Goal: Communication & Community: Answer question/provide support

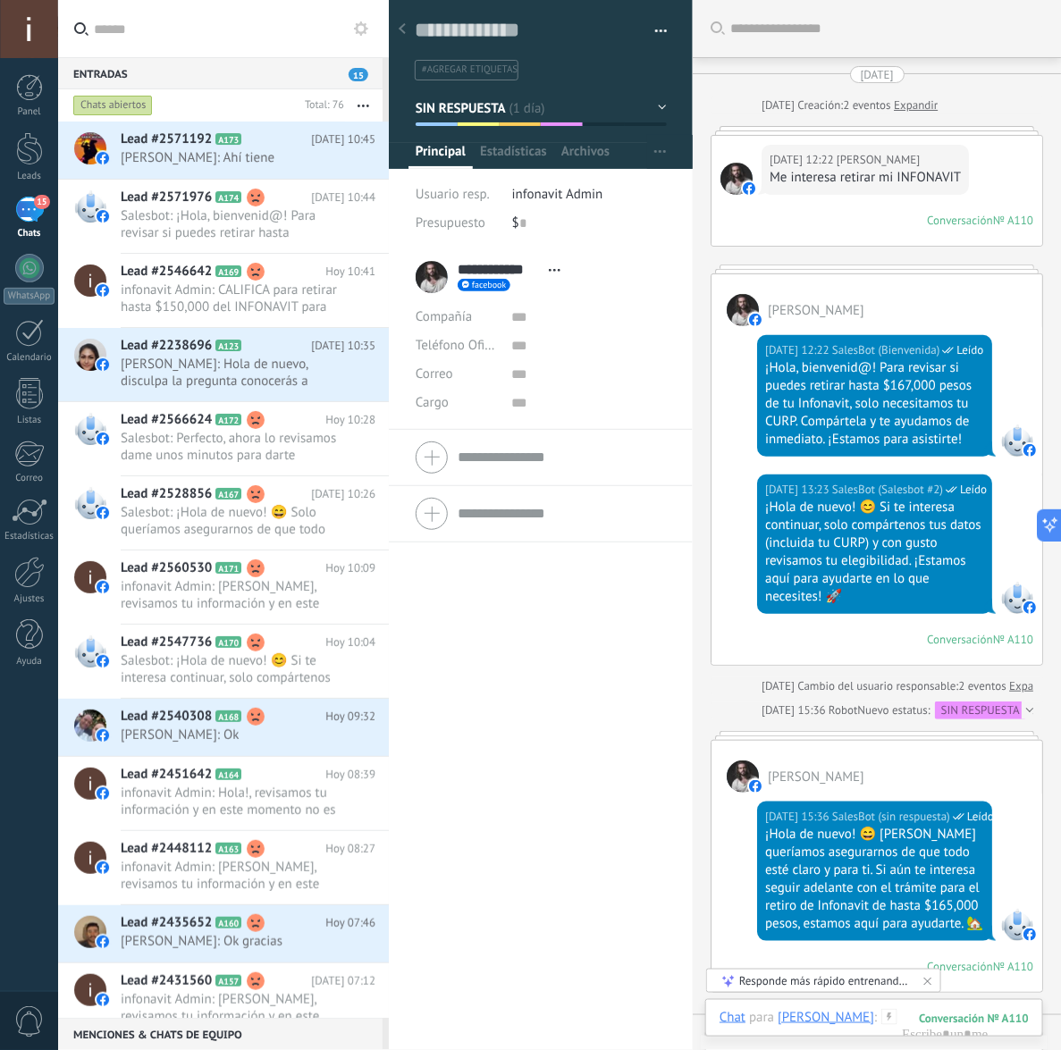
scroll to position [27, 0]
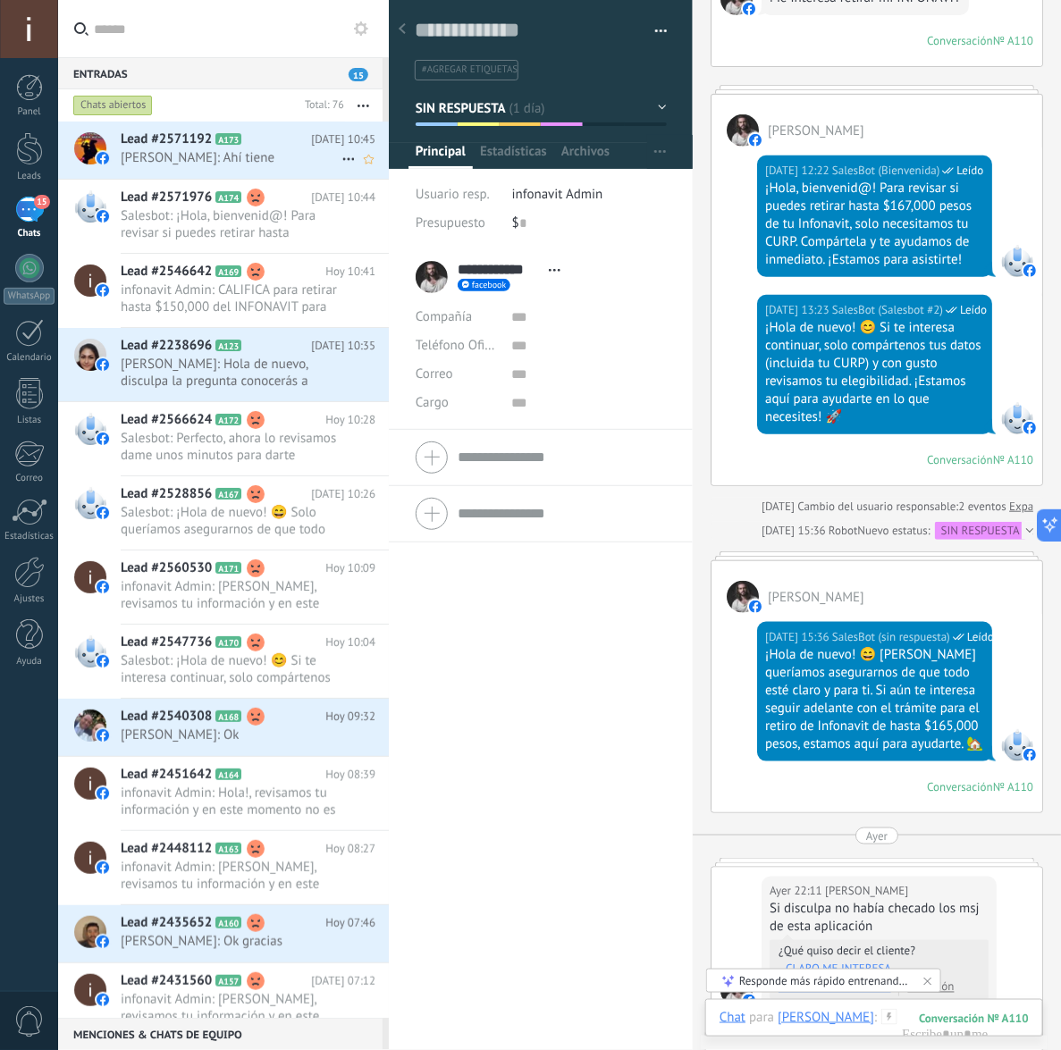
click at [108, 161] on img at bounding box center [102, 158] width 13 height 13
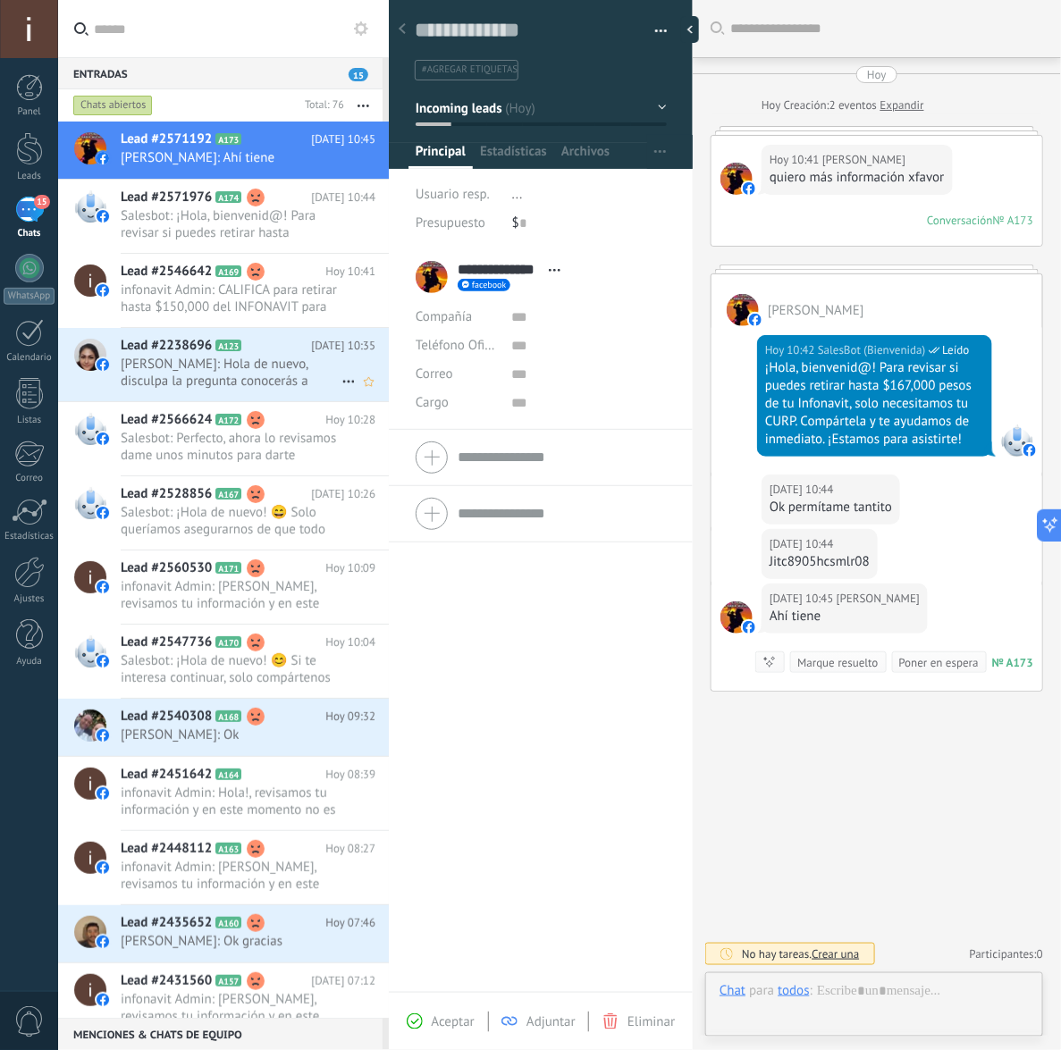
scroll to position [27, 0]
click at [180, 360] on span "[PERSON_NAME]: Hola de nuevo, disculpa la pregunta conocerás a algún gestor par…" at bounding box center [231, 373] width 221 height 34
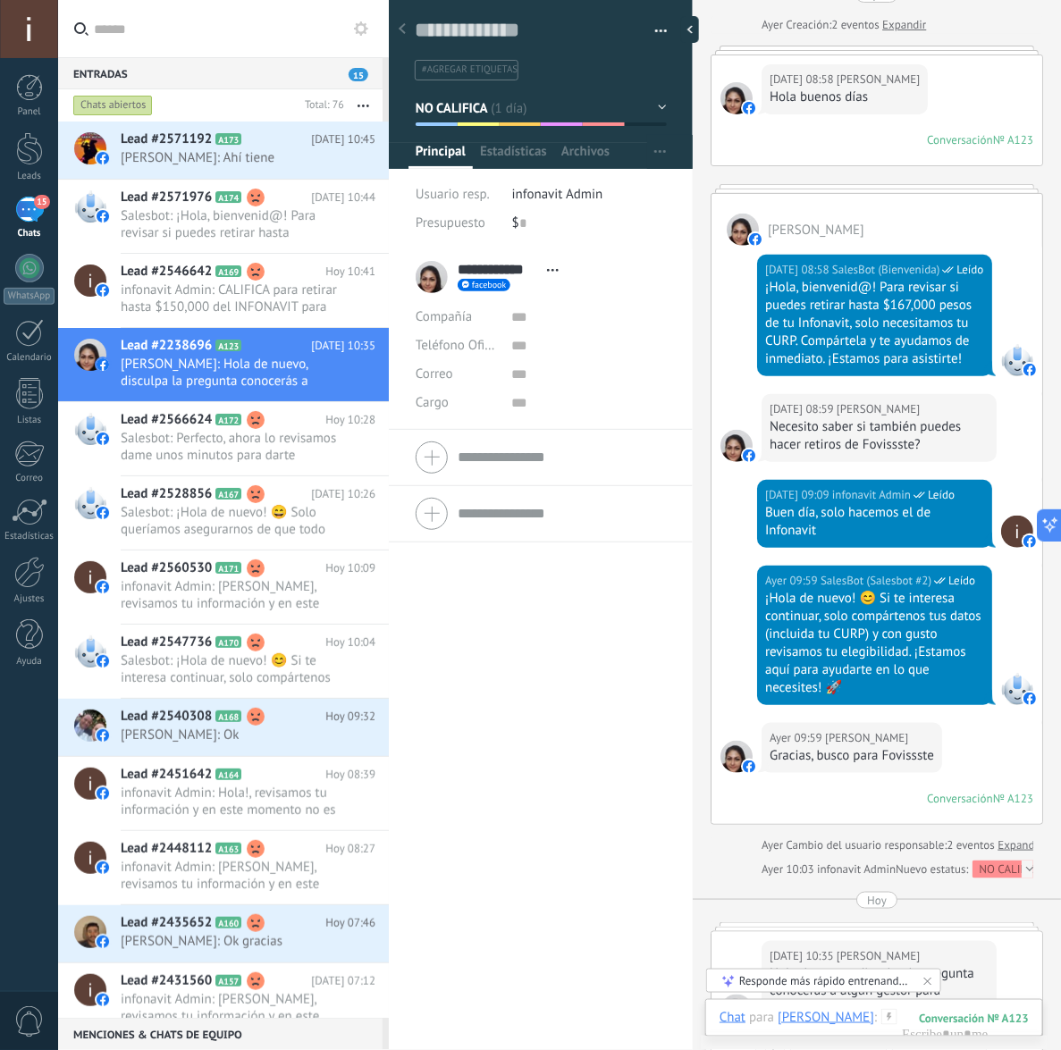
scroll to position [63, 0]
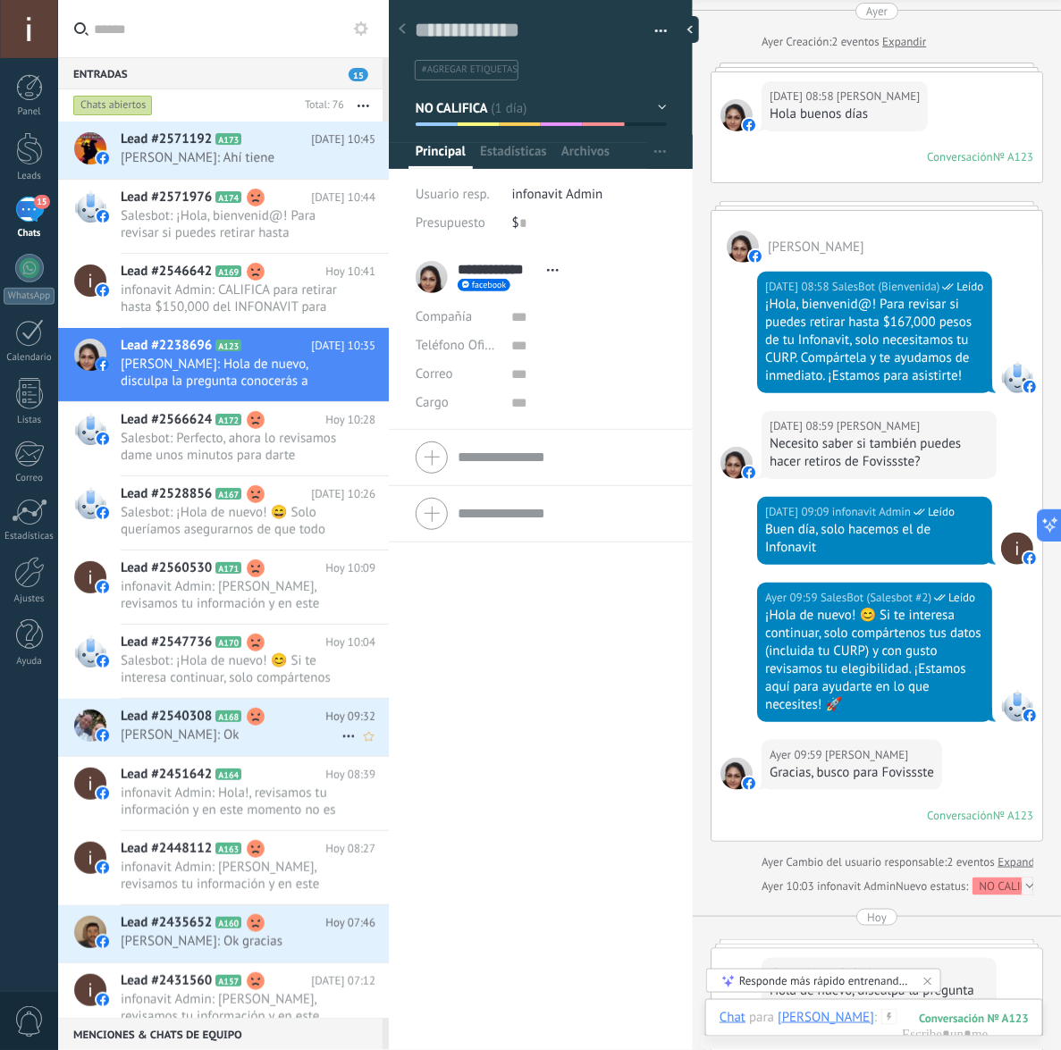
click at [143, 726] on span "Lead #2540308" at bounding box center [166, 717] width 91 height 18
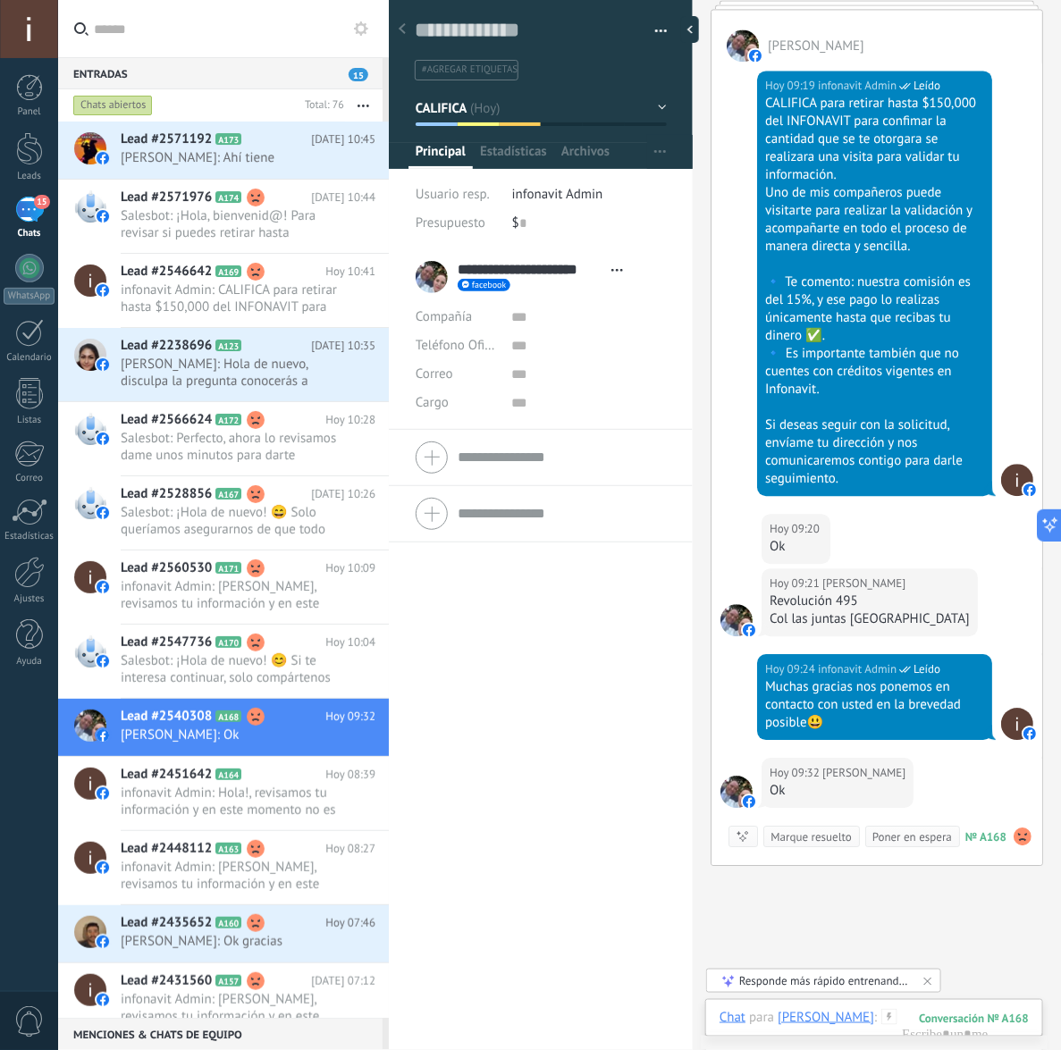
scroll to position [1264, 0]
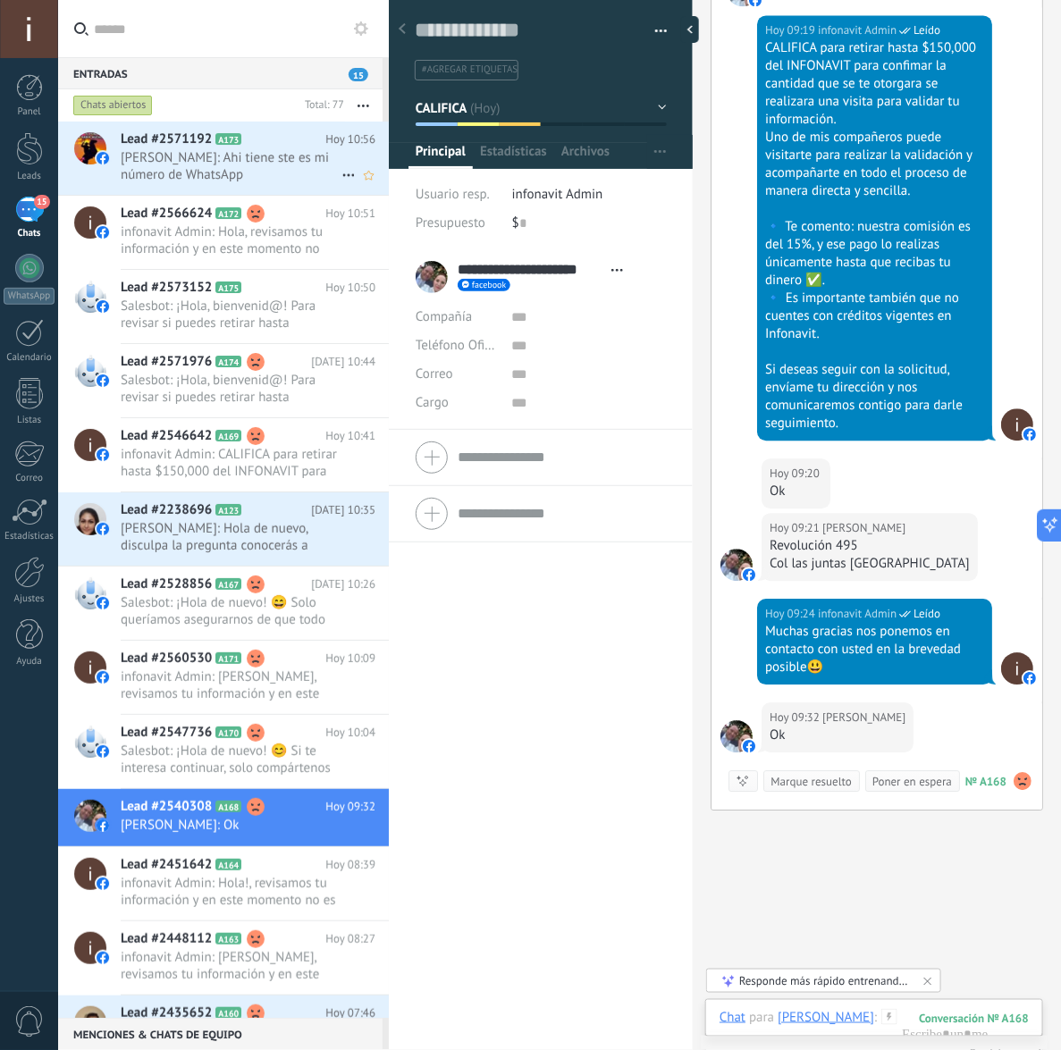
click at [259, 166] on span "[PERSON_NAME]: Ahi tiene ste es mi número de WhatsApp" at bounding box center [231, 166] width 221 height 34
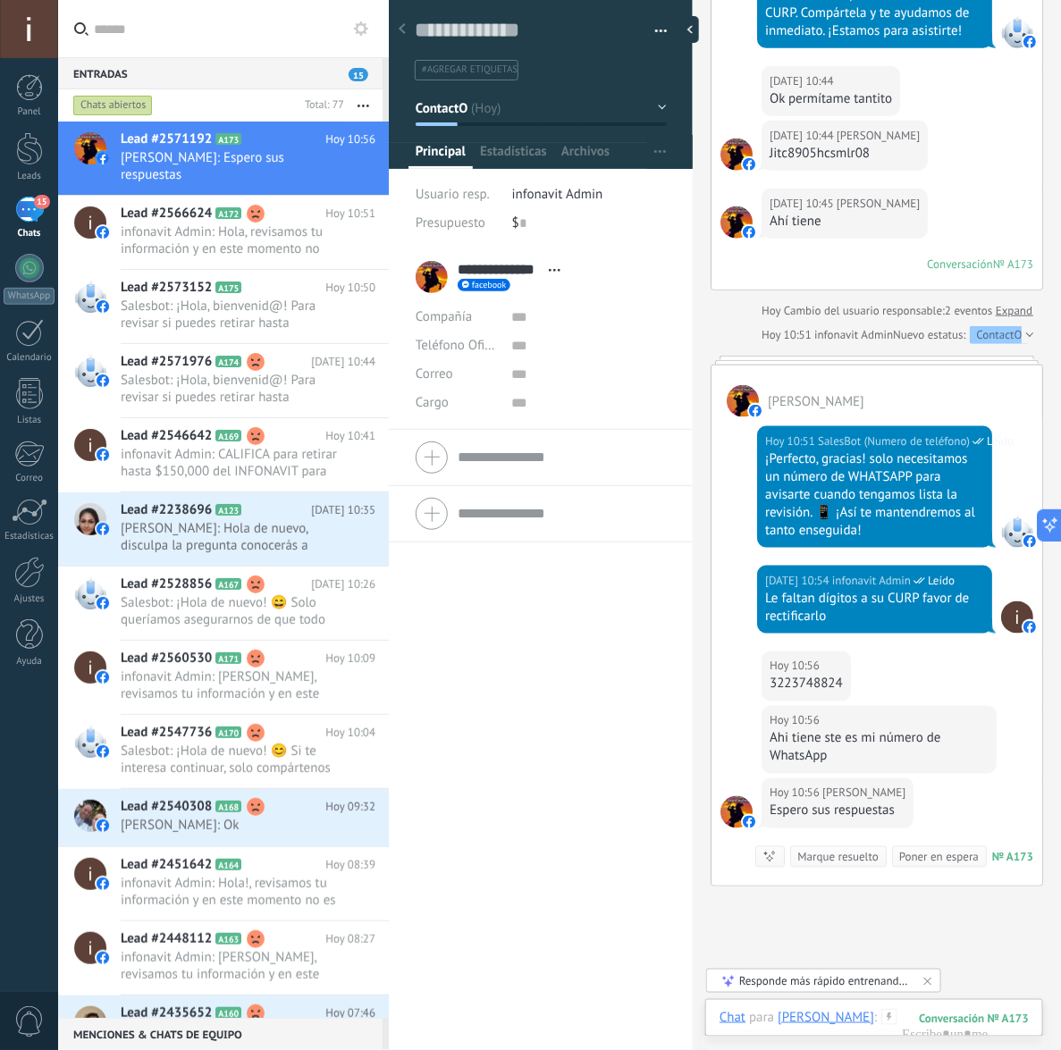
scroll to position [304, 0]
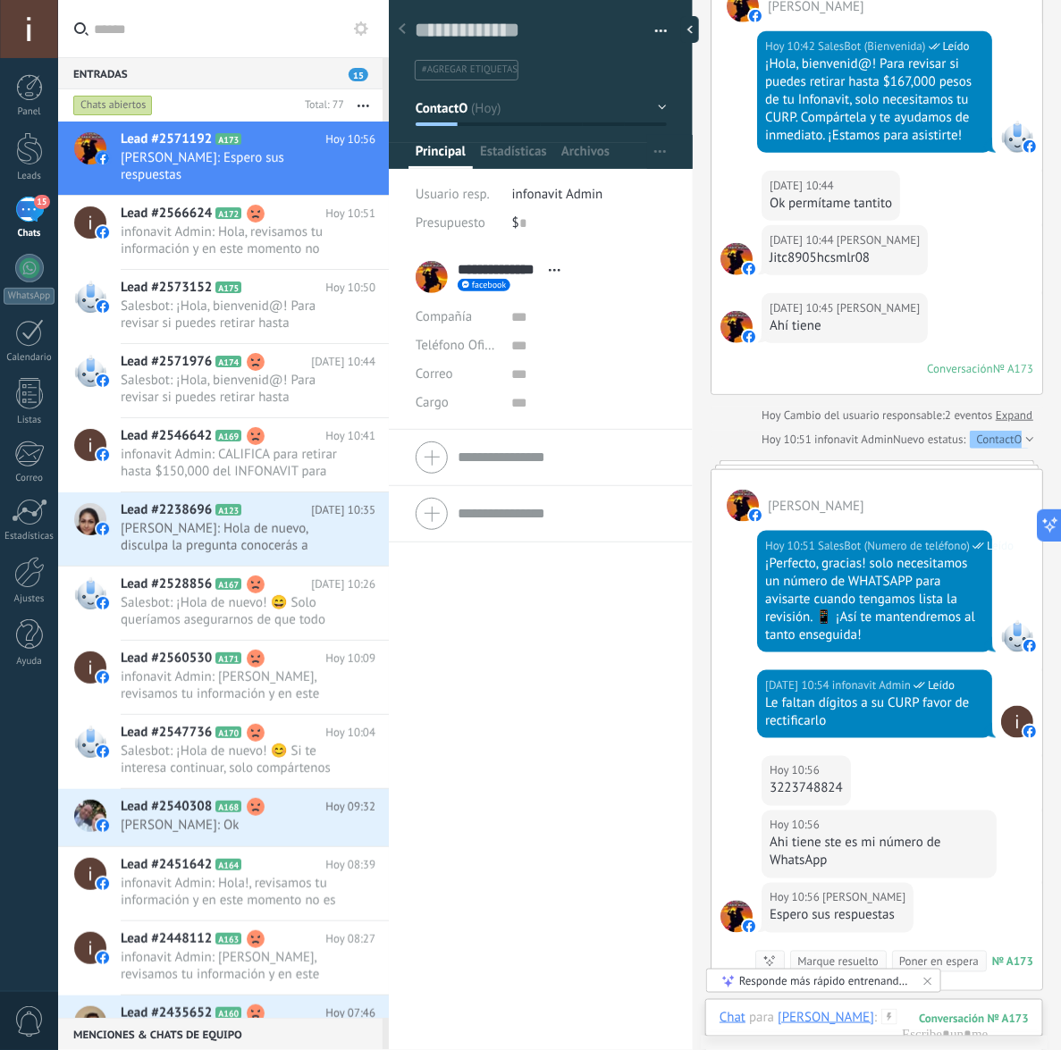
click at [854, 264] on div "Jitc8905hcsmlr08" at bounding box center [844, 258] width 150 height 18
copy div "Jitc8905hcsmlr08"
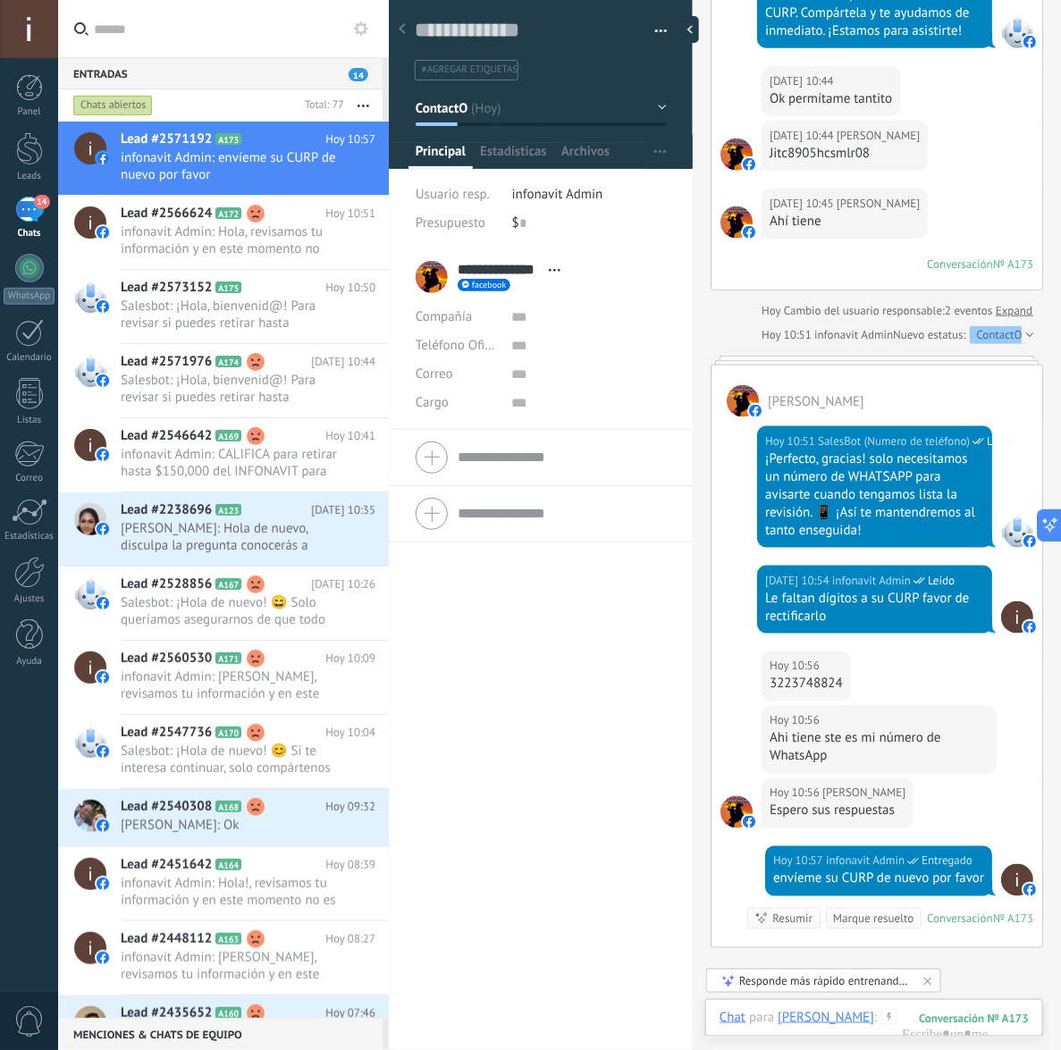
scroll to position [466, 0]
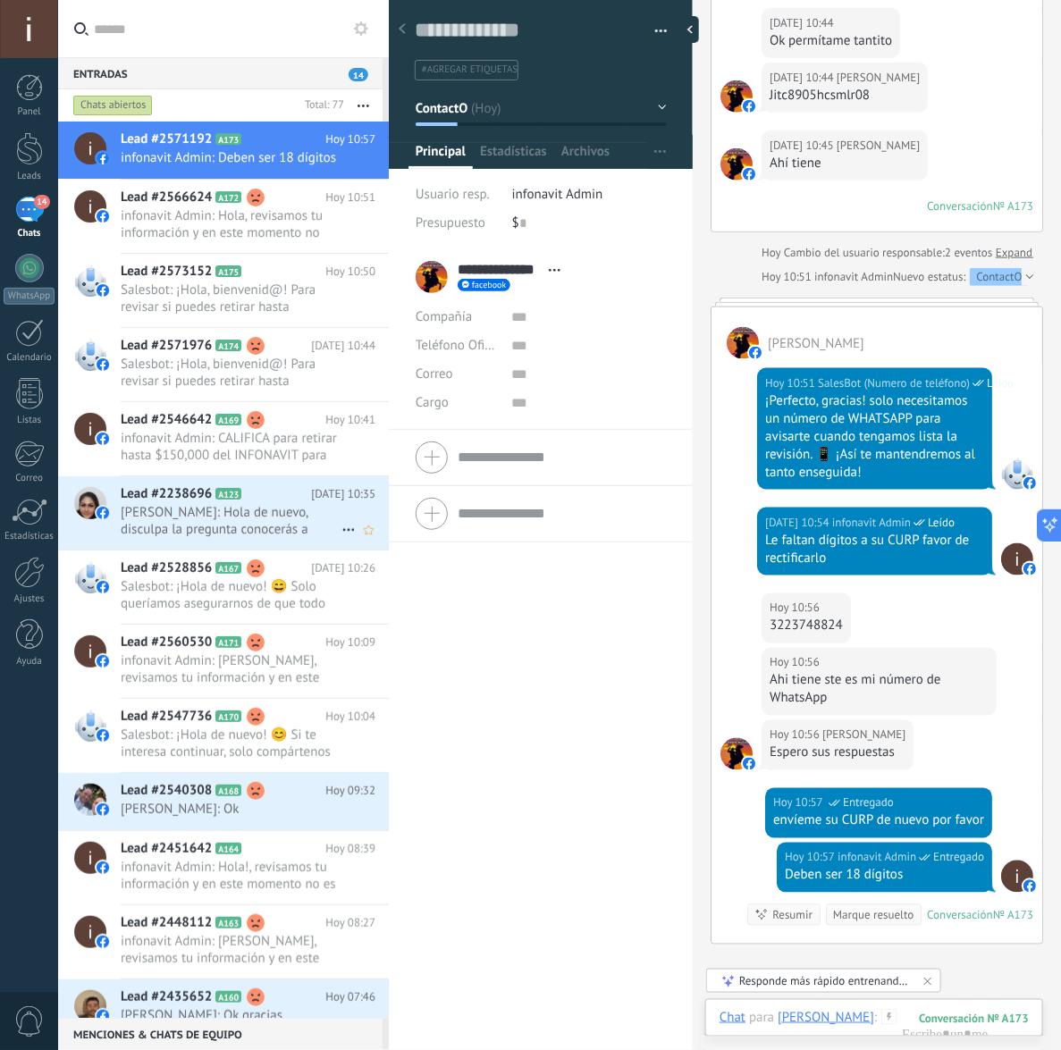
click at [171, 538] on span "[PERSON_NAME]: Hola de nuevo, disculpa la pregunta conocerás a algún gestor par…" at bounding box center [231, 521] width 221 height 34
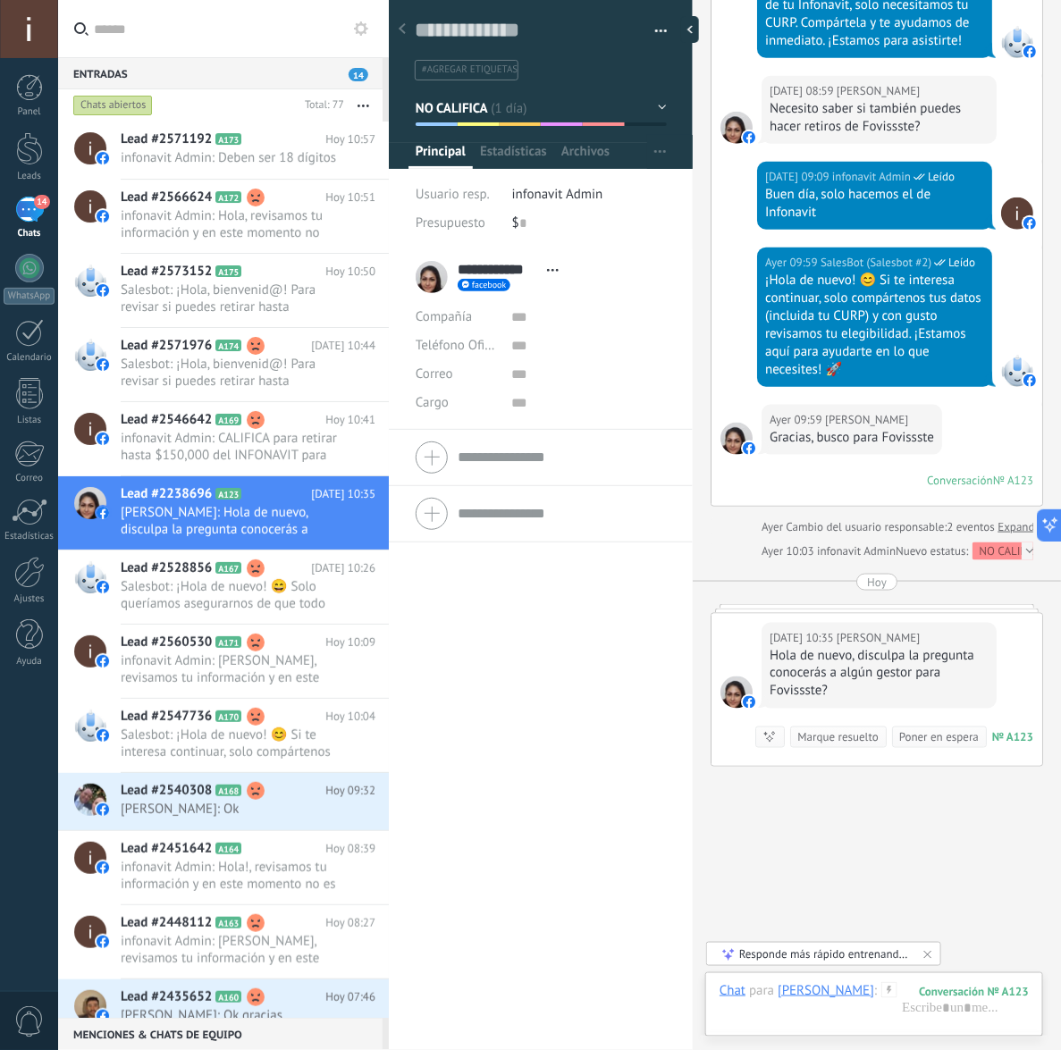
click at [919, 429] on div "Gracias, busco para Fovissste" at bounding box center [851, 438] width 164 height 18
click at [521, 667] on div "**********" at bounding box center [541, 649] width 304 height 801
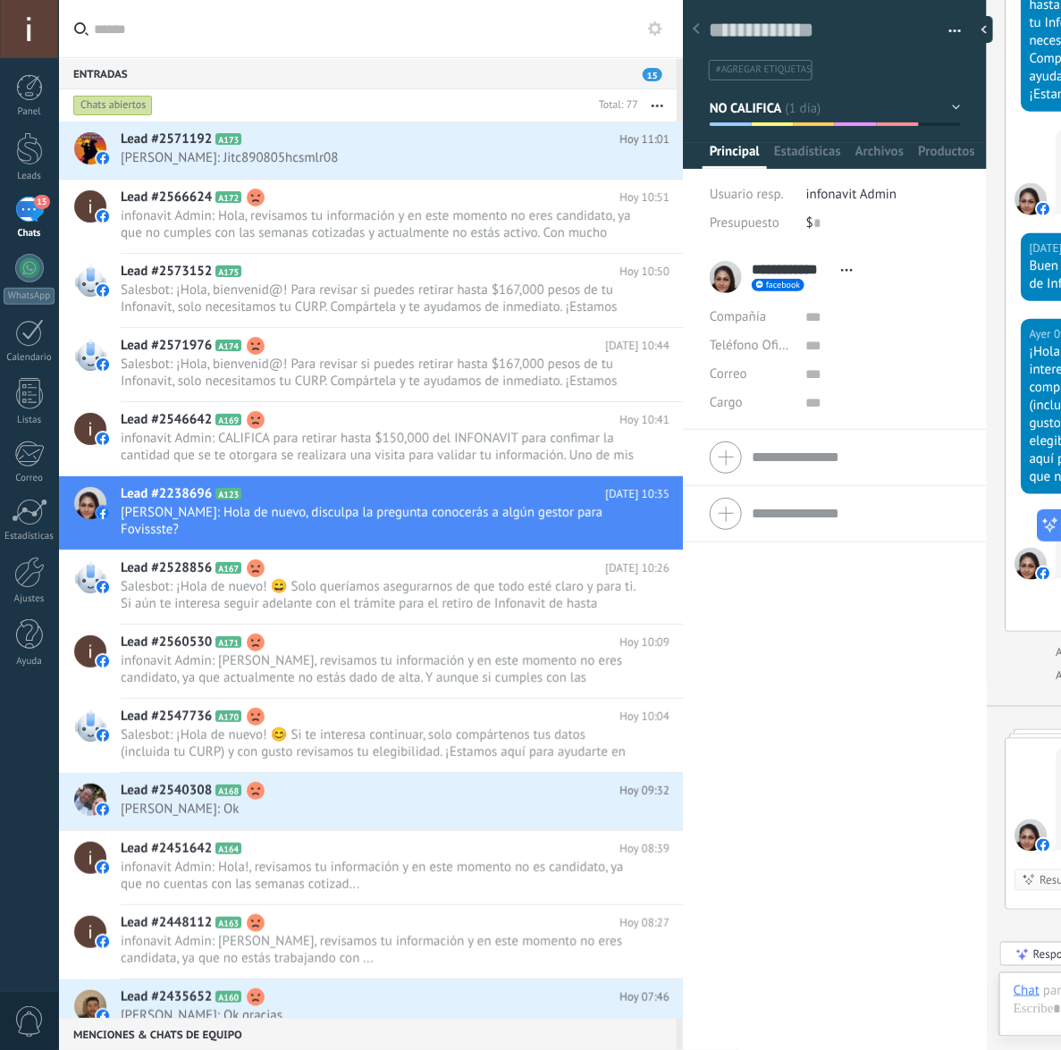
scroll to position [27, 0]
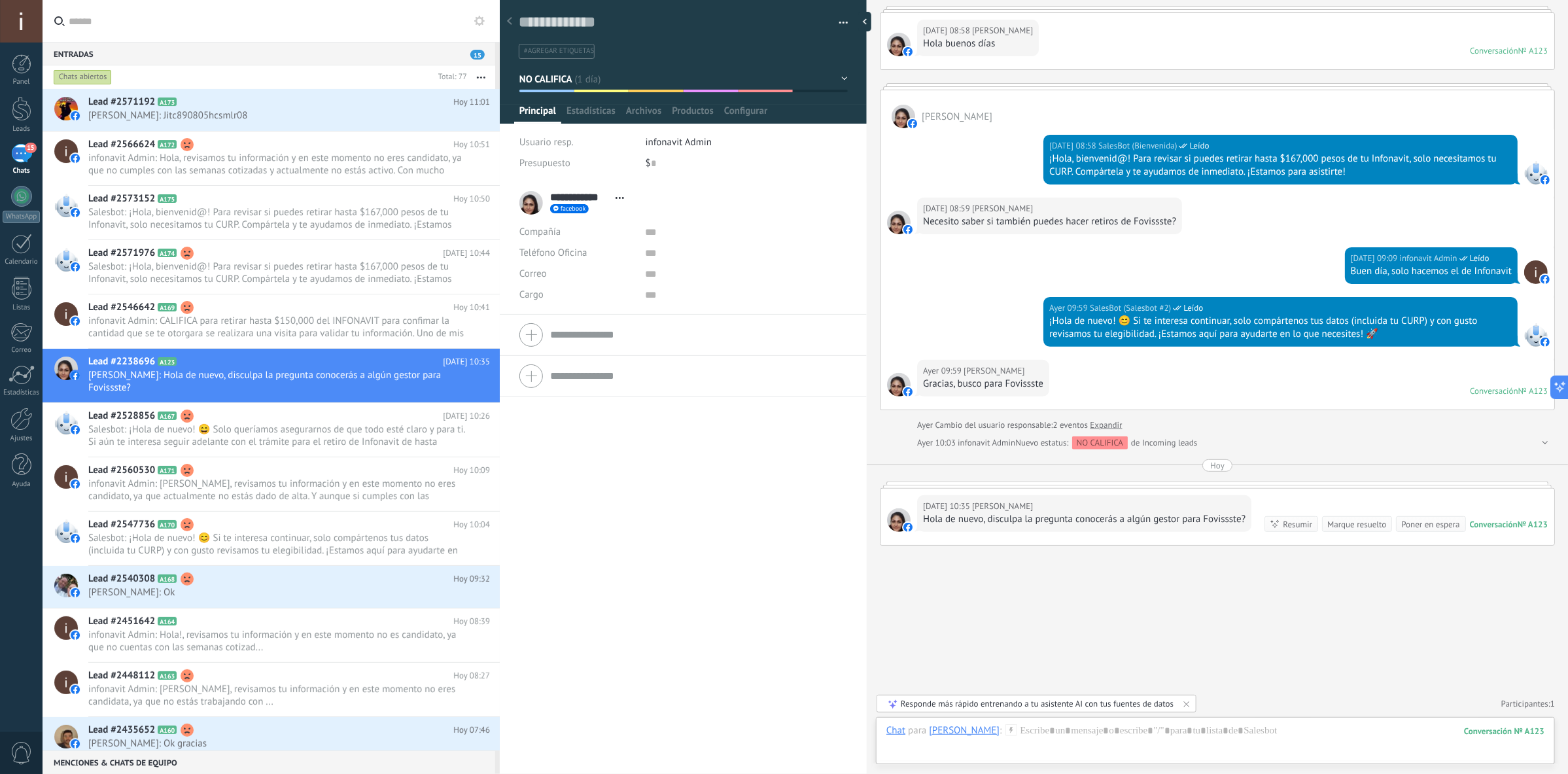
click at [776, 53] on div "[DATE] 08:58 [PERSON_NAME] Hola buenos días Conversación № A123 Conversación № …" at bounding box center [1217, 41] width 673 height 56
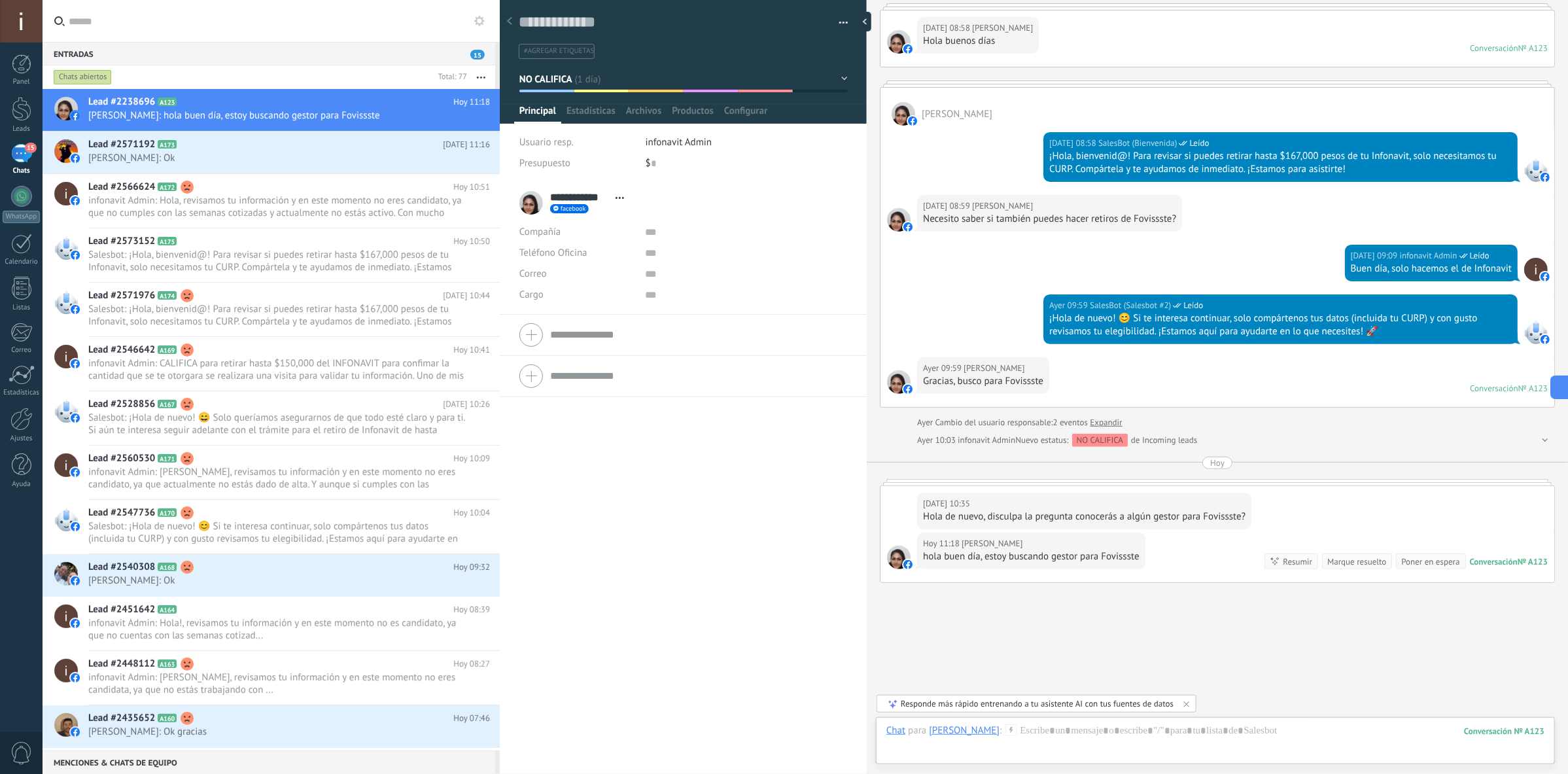
type textarea "**********"
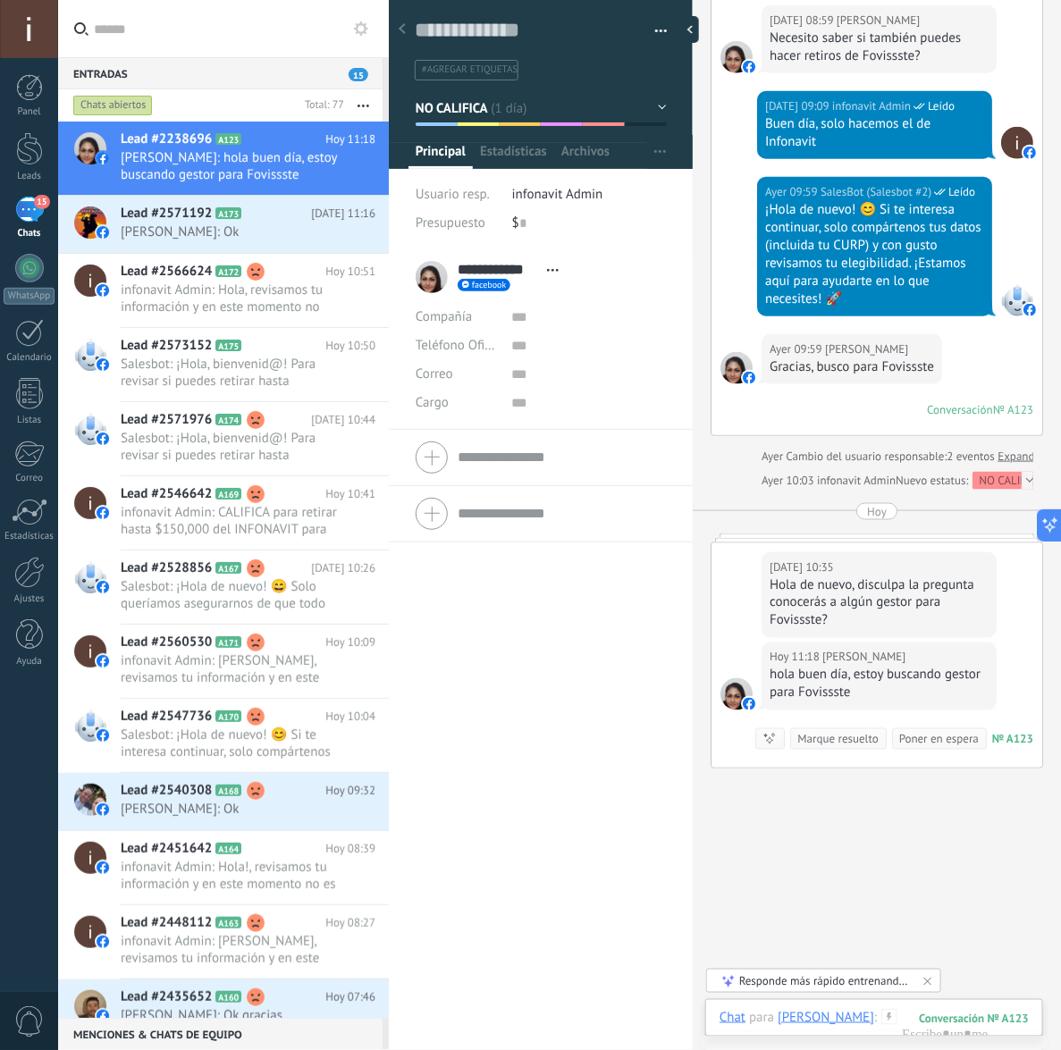
scroll to position [471, 0]
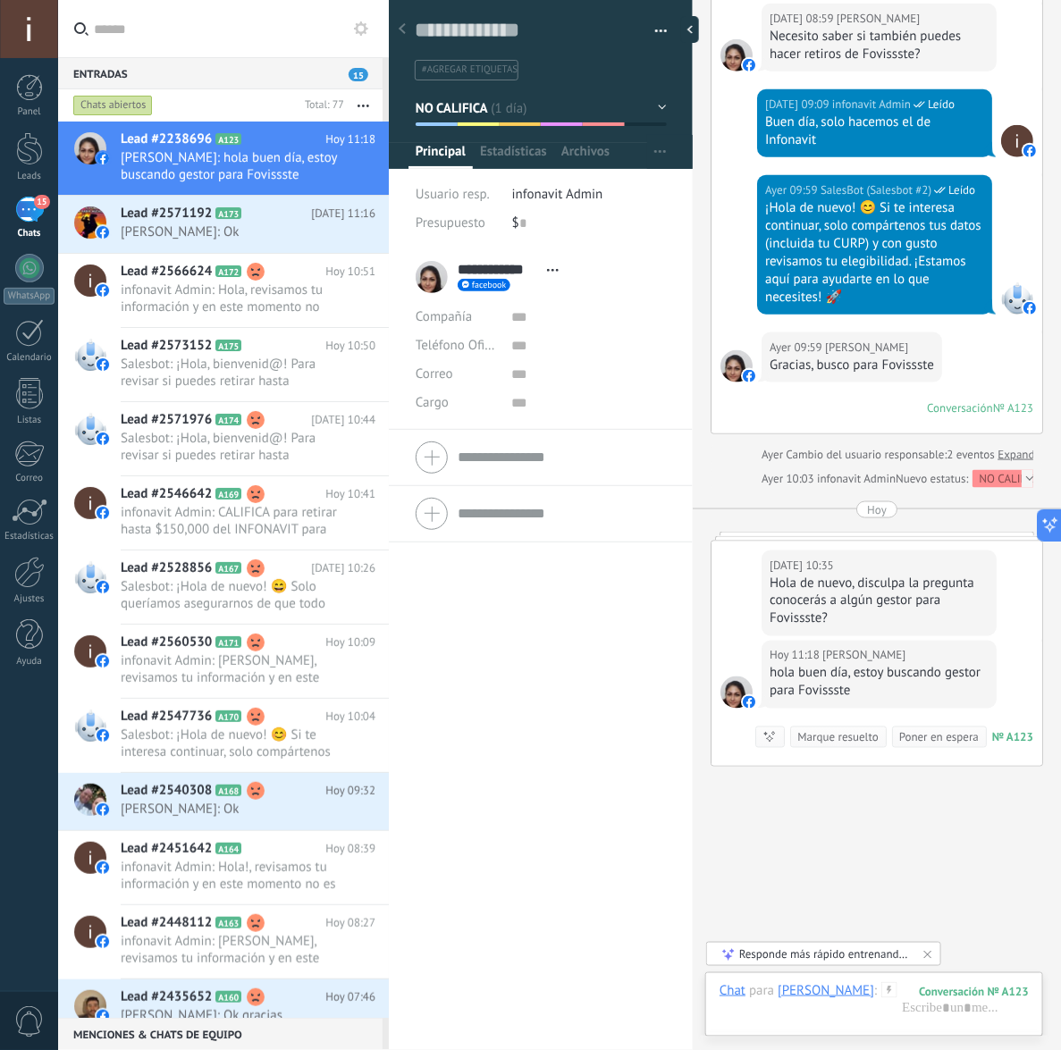
click at [881, 994] on icon at bounding box center [889, 990] width 16 height 16
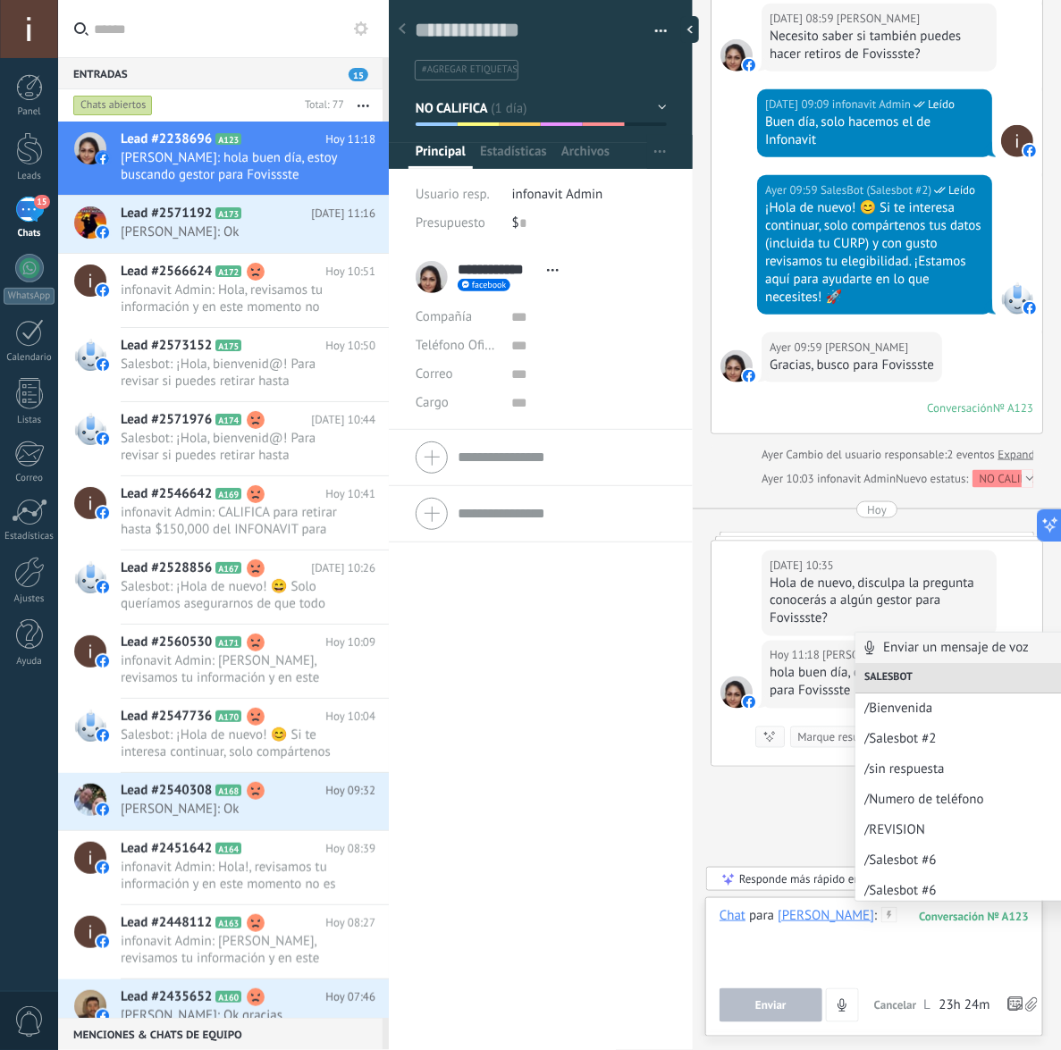
click at [890, 944] on div at bounding box center [873, 941] width 309 height 68
